Goal: Information Seeking & Learning: Learn about a topic

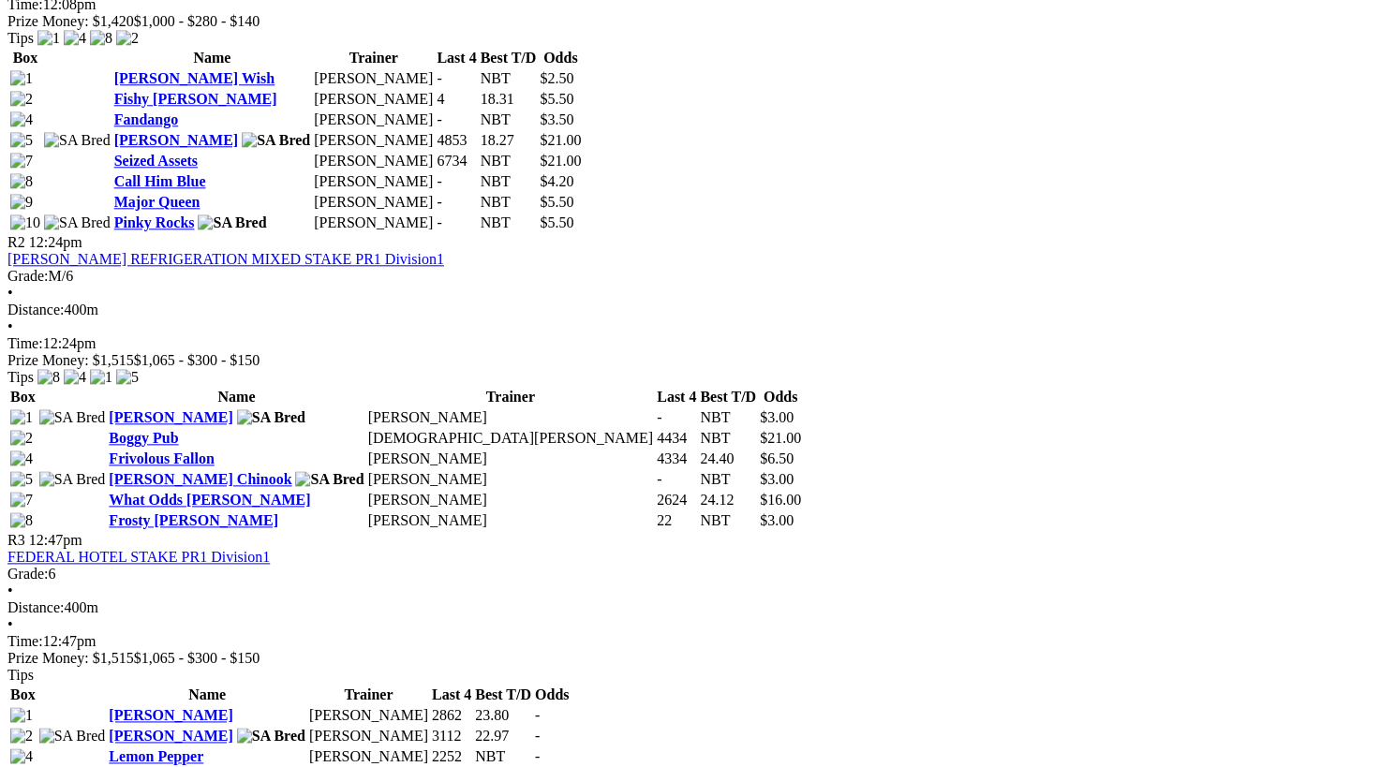
scroll to position [1101, 0]
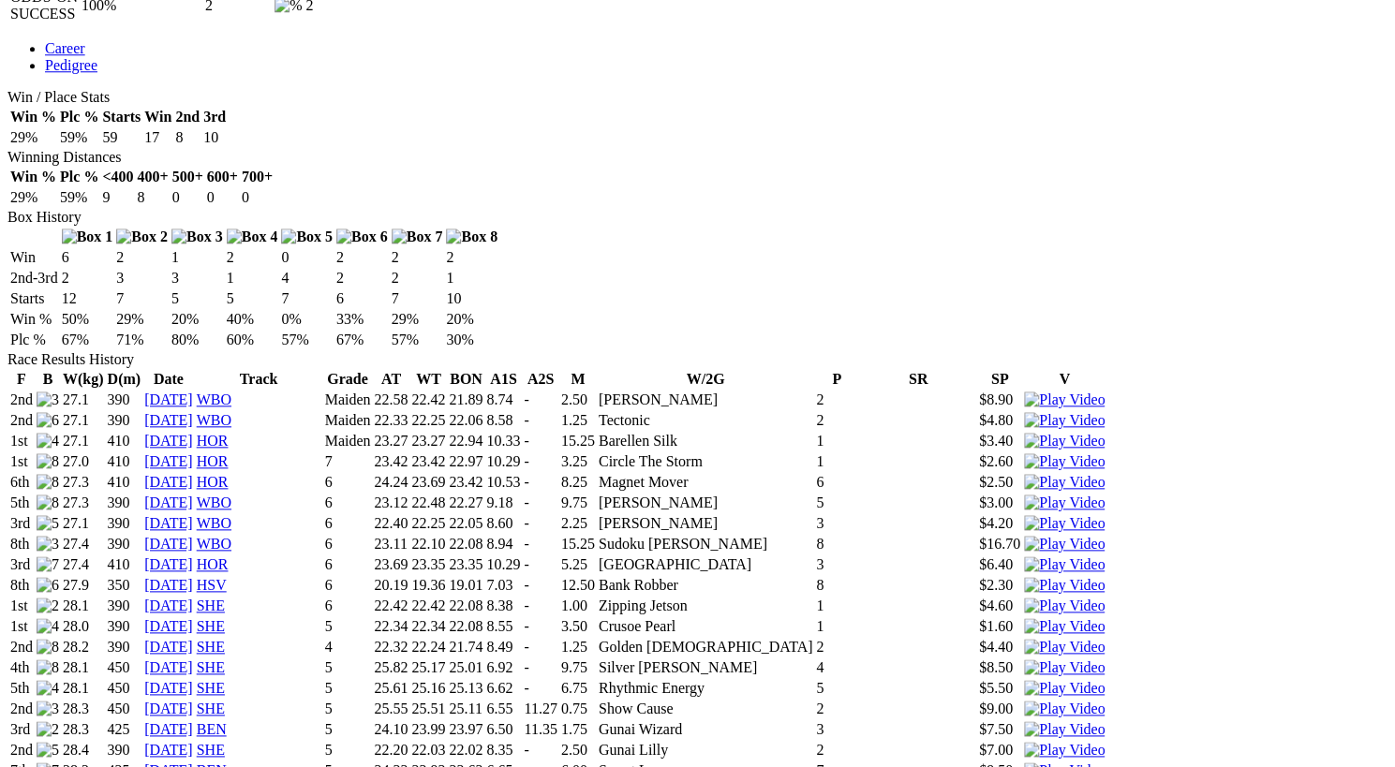
scroll to position [1017, 0]
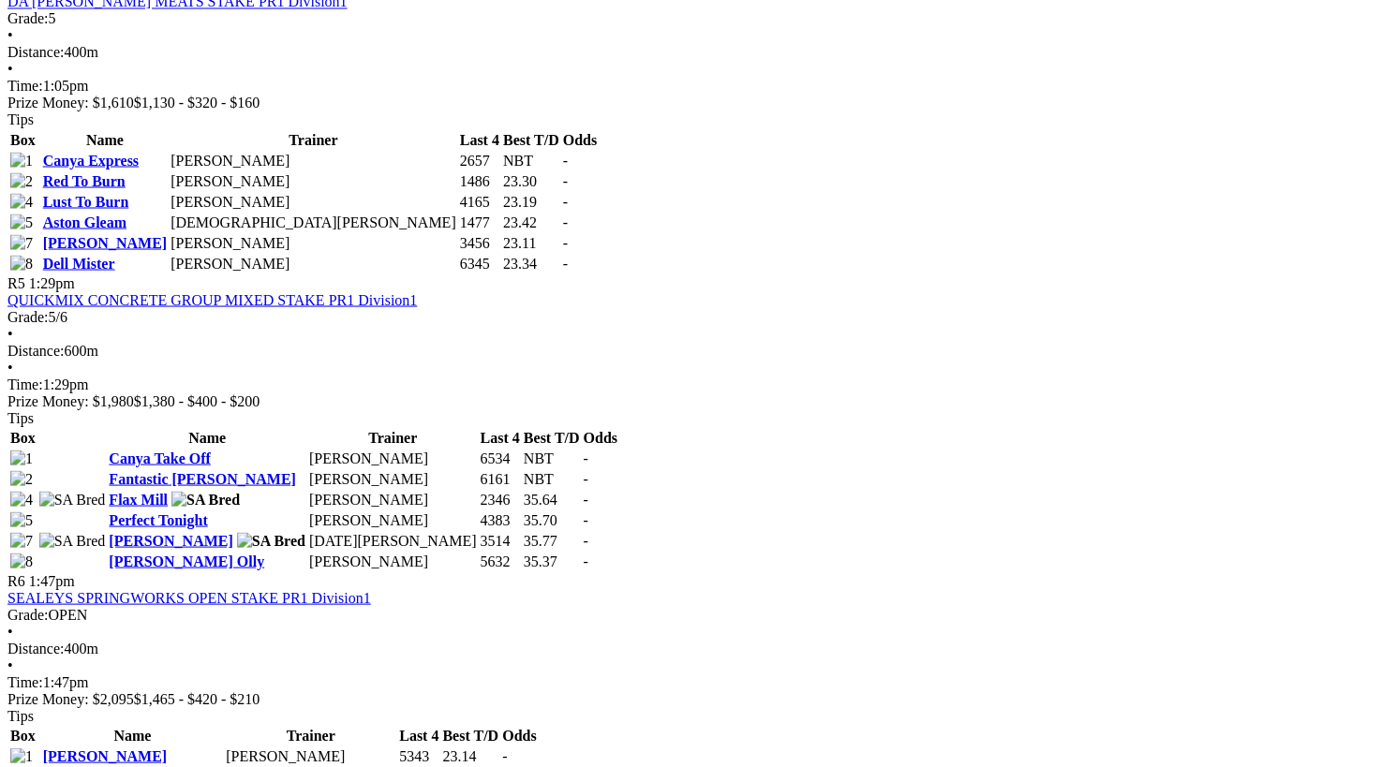
scroll to position [1962, 0]
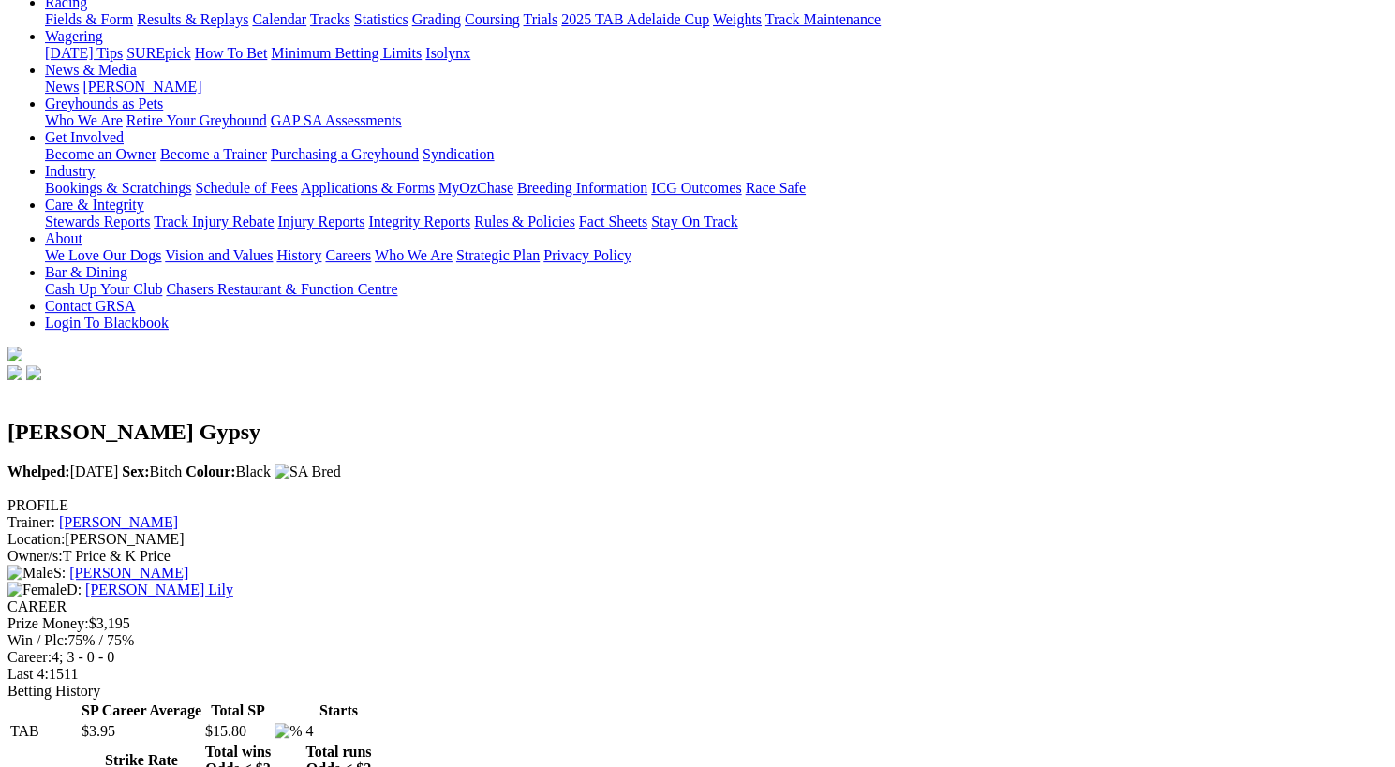
scroll to position [172, 0]
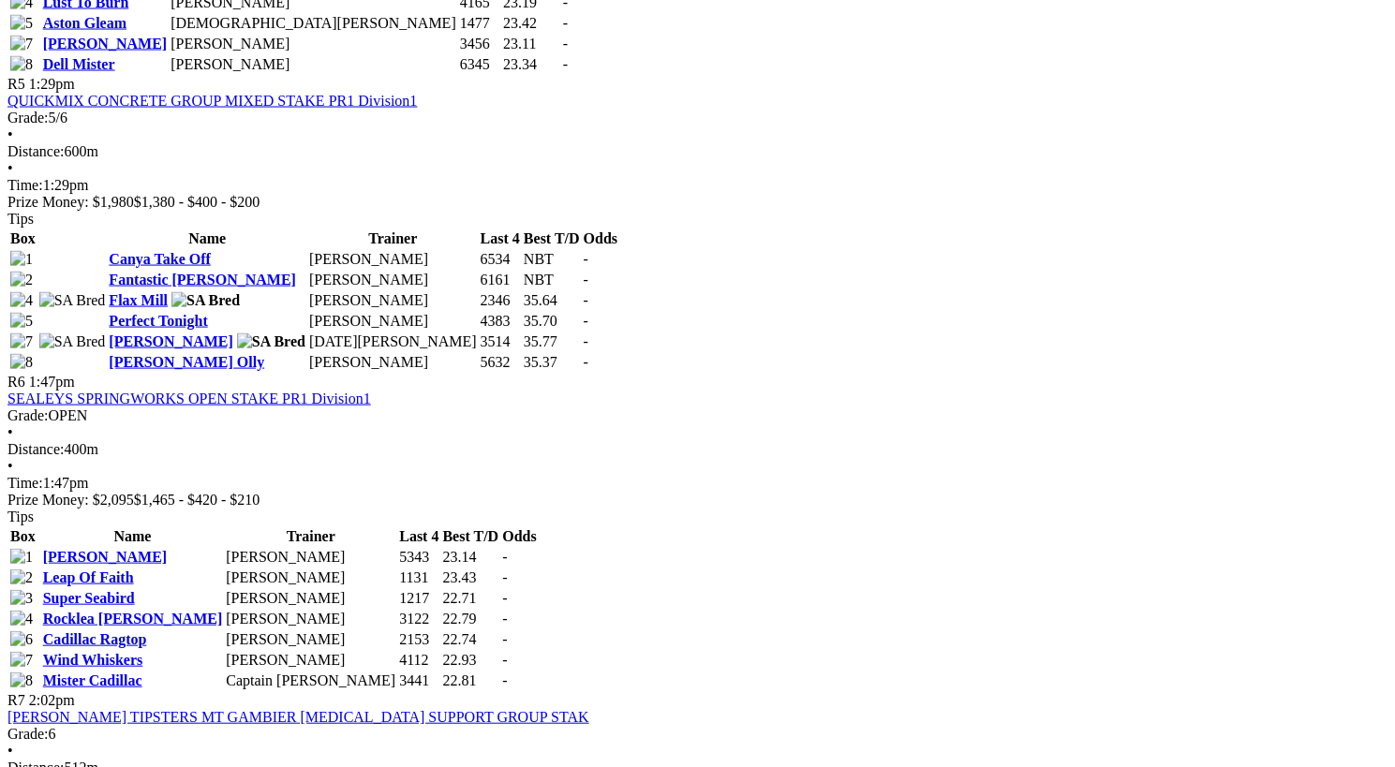
scroll to position [2110, 0]
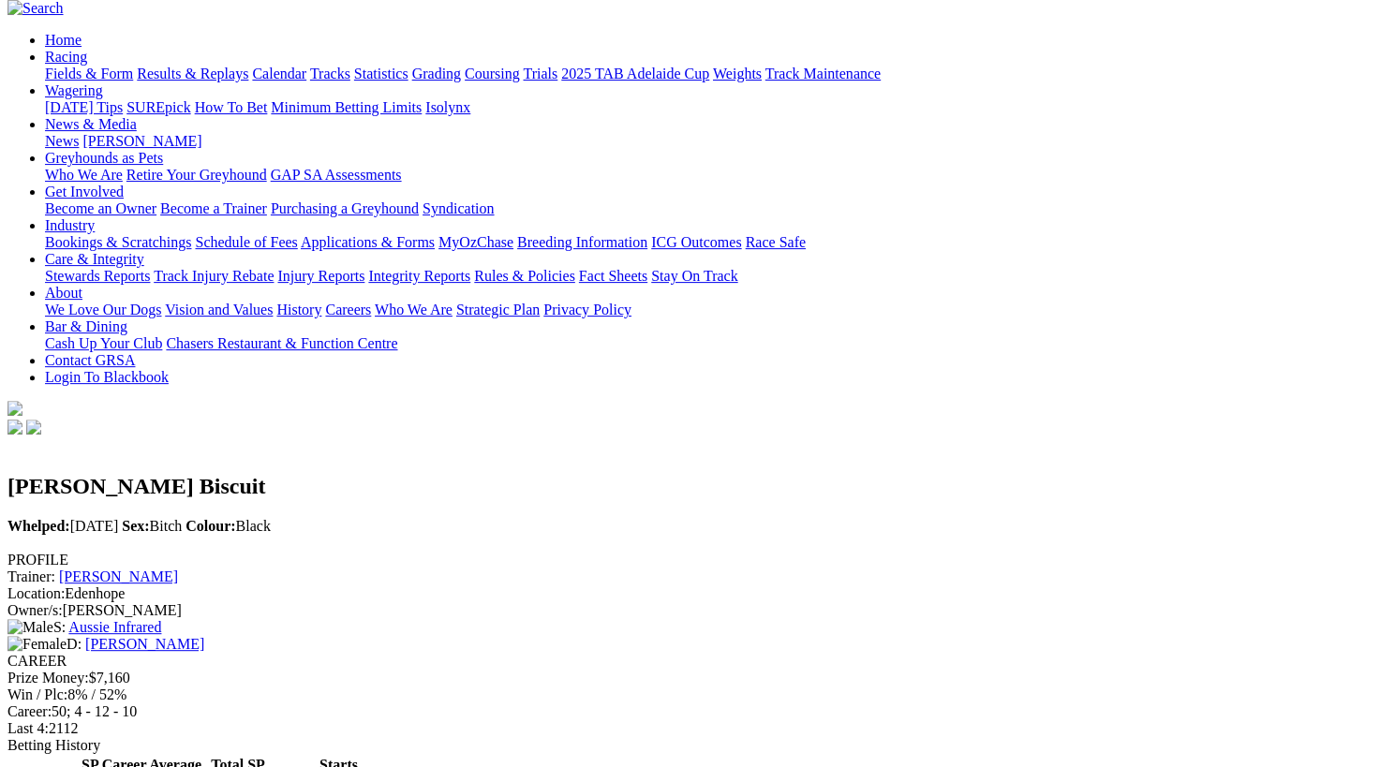
scroll to position [168, 0]
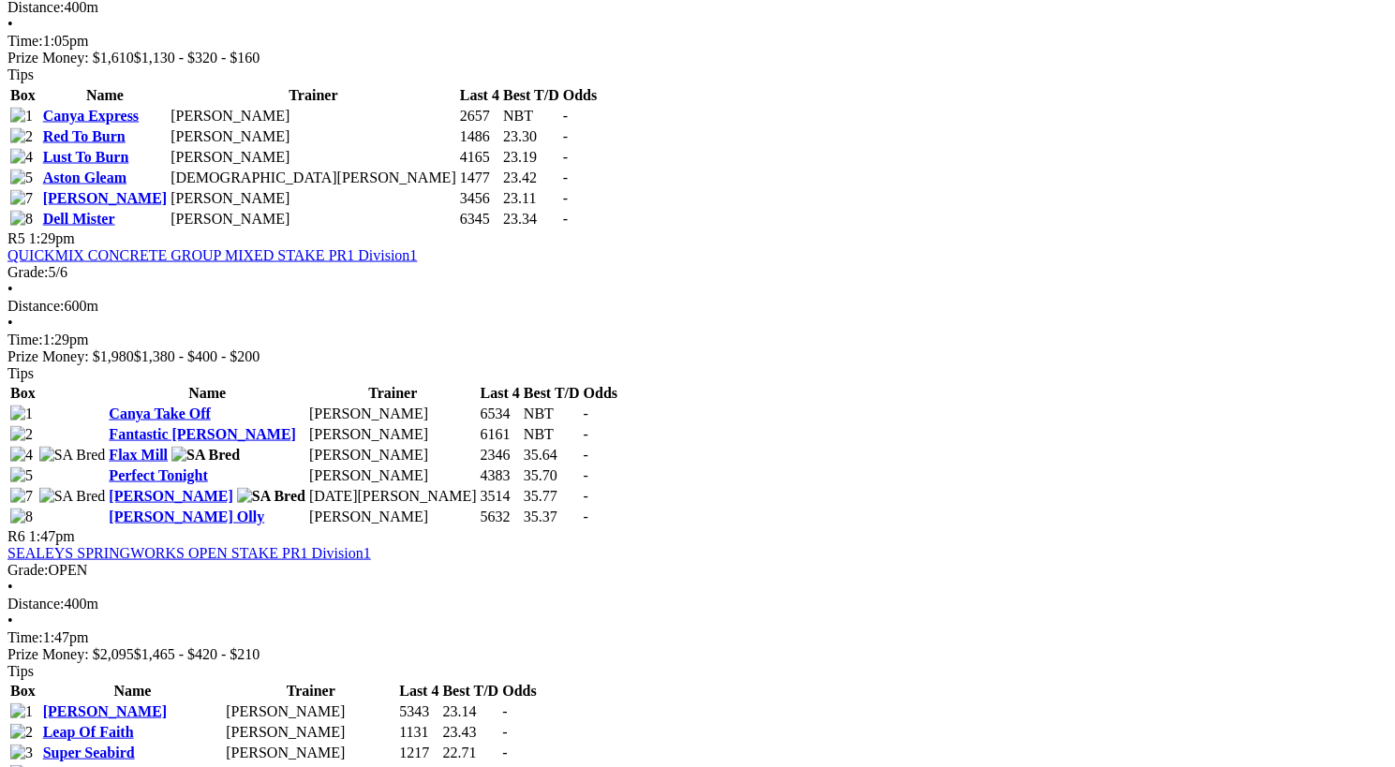
scroll to position [2001, 0]
